Goal: Information Seeking & Learning: Learn about a topic

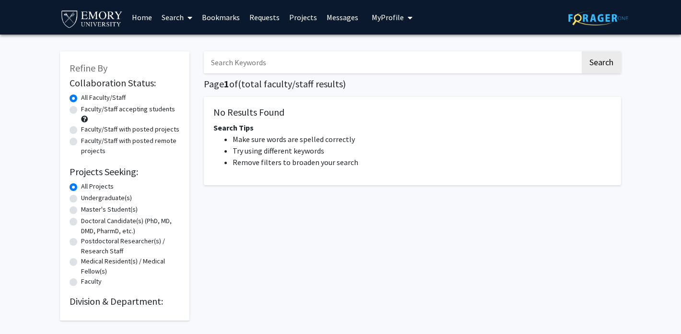
click at [117, 118] on div "Faculty/Staff accepting students" at bounding box center [125, 114] width 110 height 20
click at [108, 112] on label "Faculty/Staff accepting students" at bounding box center [128, 109] width 94 height 10
click at [87, 110] on input "Faculty/Staff accepting students" at bounding box center [84, 107] width 6 height 6
radio input "true"
click at [112, 130] on label "Faculty/Staff with posted projects" at bounding box center [130, 129] width 98 height 10
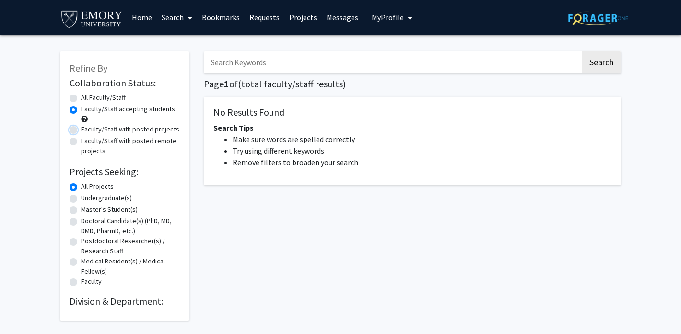
click at [87, 130] on input "Faculty/Staff with posted projects" at bounding box center [84, 127] width 6 height 6
radio input "true"
click at [118, 111] on label "Faculty/Staff accepting students" at bounding box center [128, 109] width 94 height 10
click at [87, 110] on input "Faculty/Staff accepting students" at bounding box center [84, 107] width 6 height 6
radio input "true"
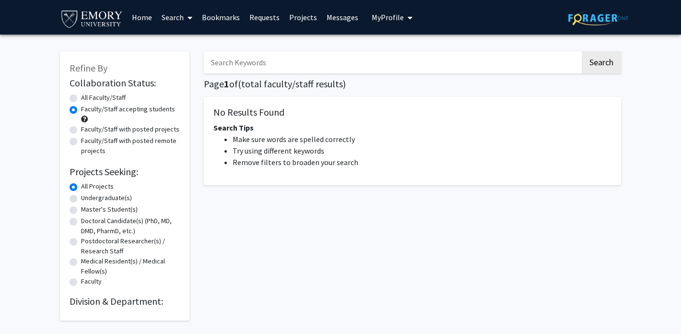
click at [110, 194] on label "Undergraduate(s)" at bounding box center [106, 198] width 51 height 10
click at [87, 194] on input "Undergraduate(s)" at bounding box center [84, 196] width 6 height 6
radio input "true"
